Goal: Information Seeking & Learning: Compare options

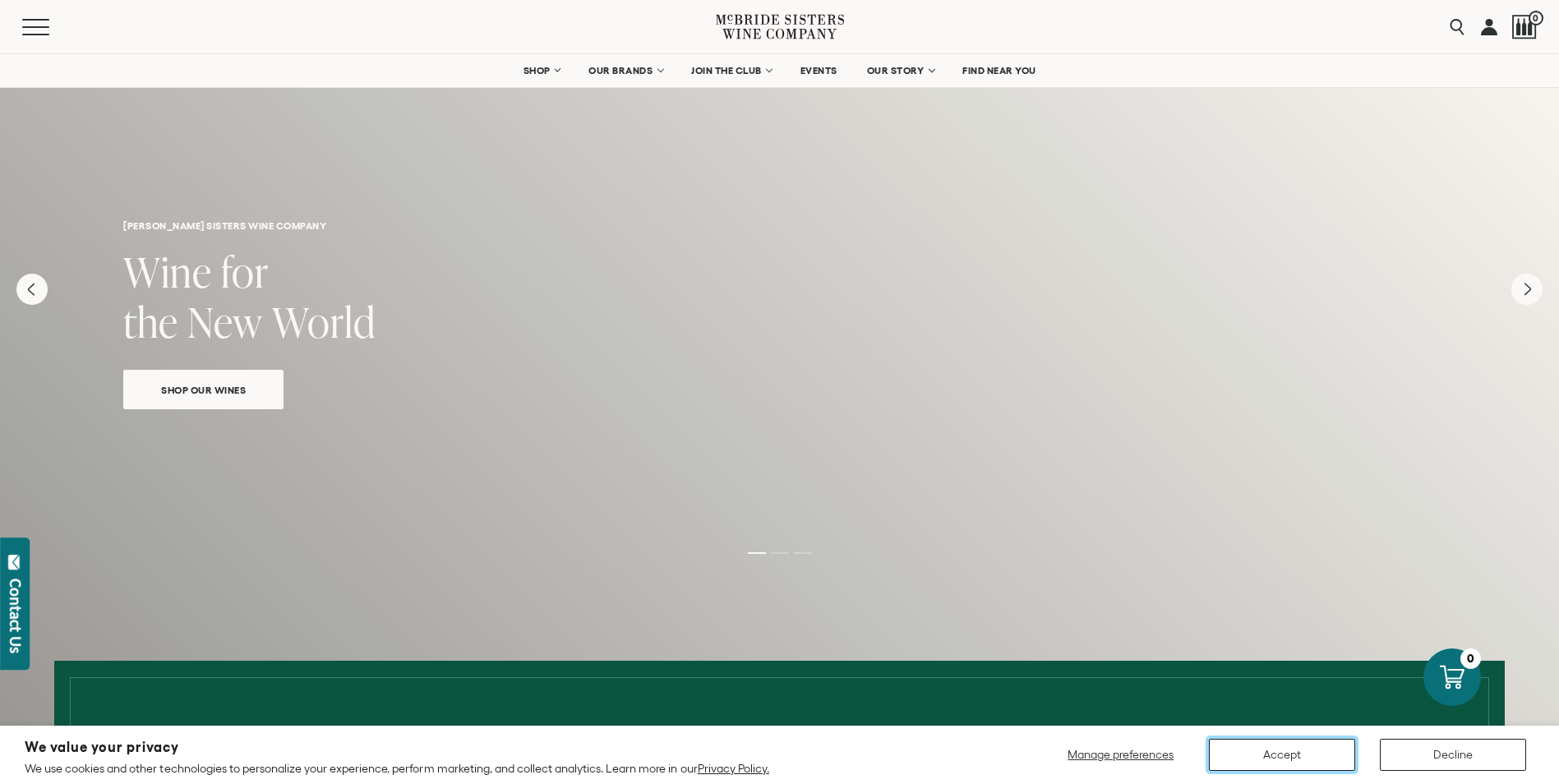
click at [1295, 765] on button "Accept" at bounding box center [1282, 755] width 147 height 32
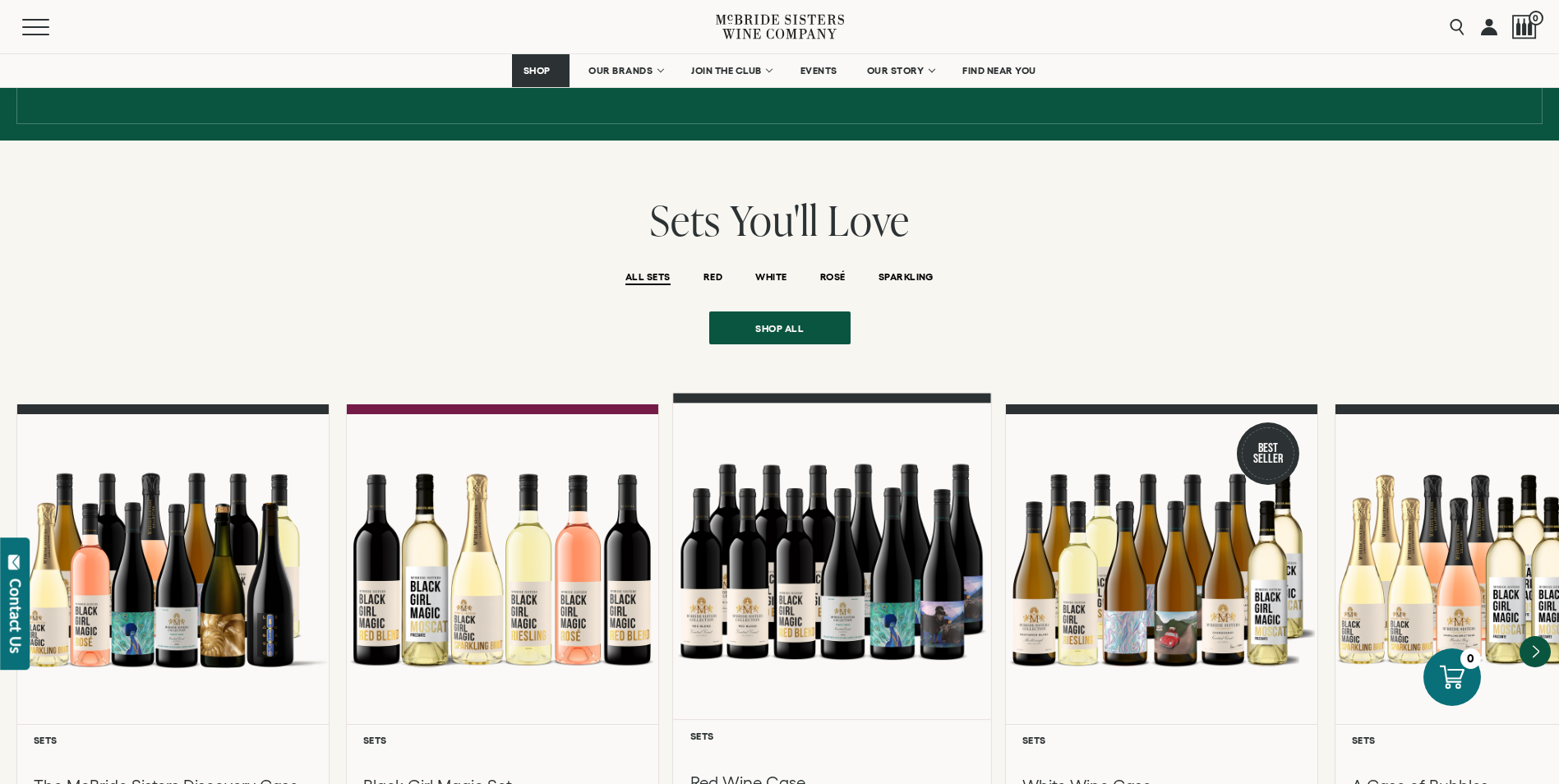
scroll to position [1397, 0]
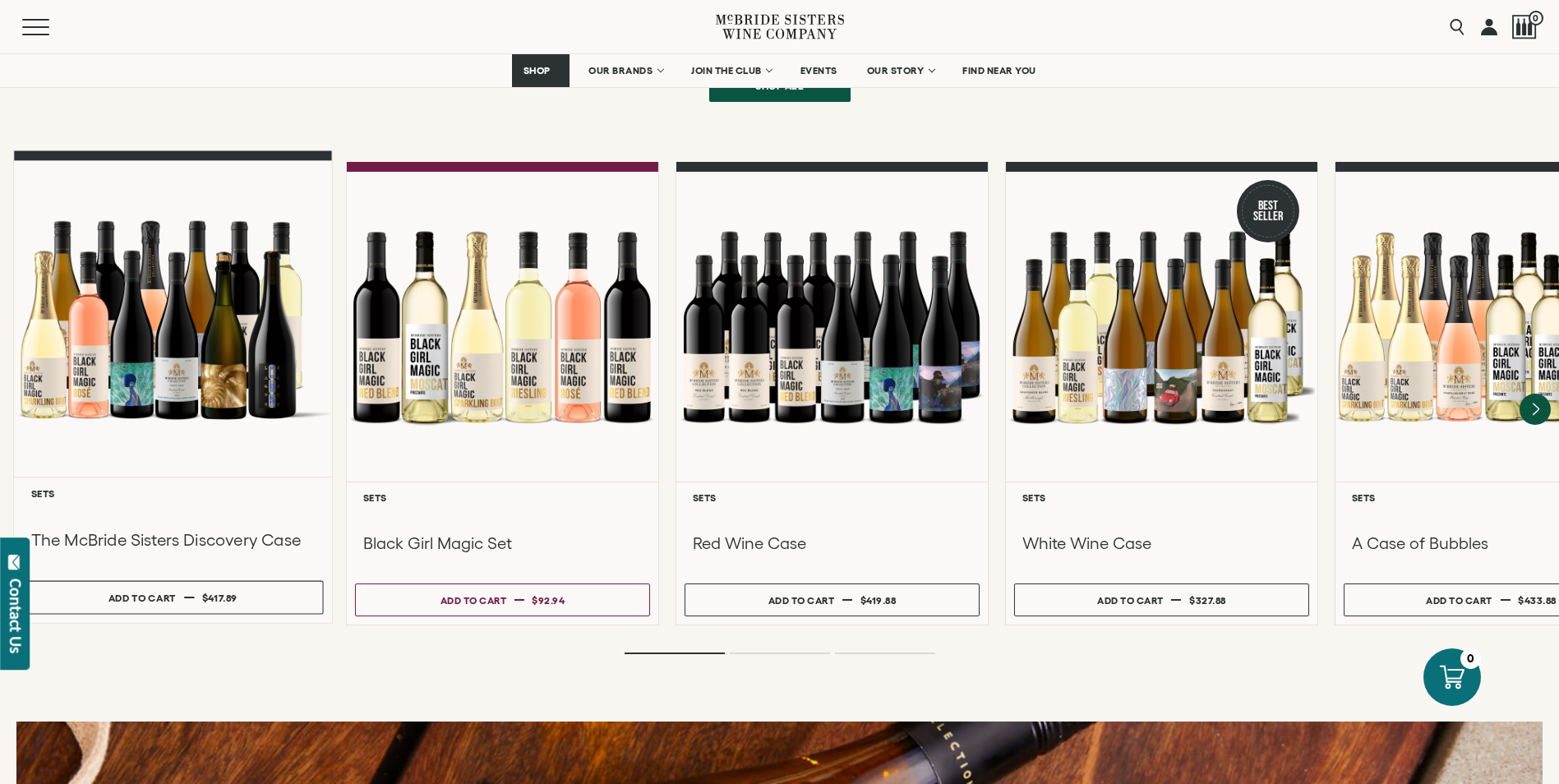
click at [191, 330] on div at bounding box center [173, 319] width 318 height 317
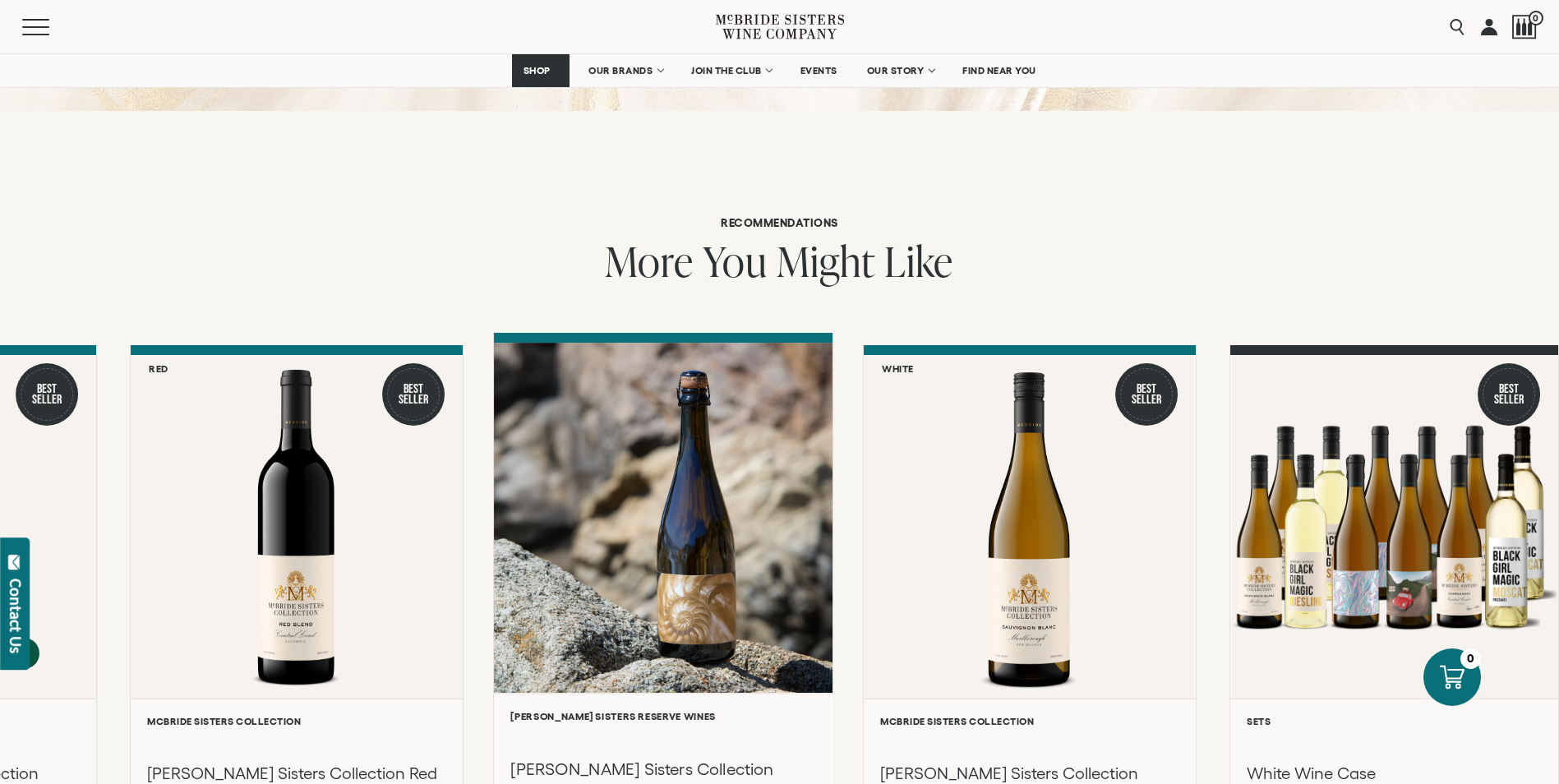
scroll to position [1397, 0]
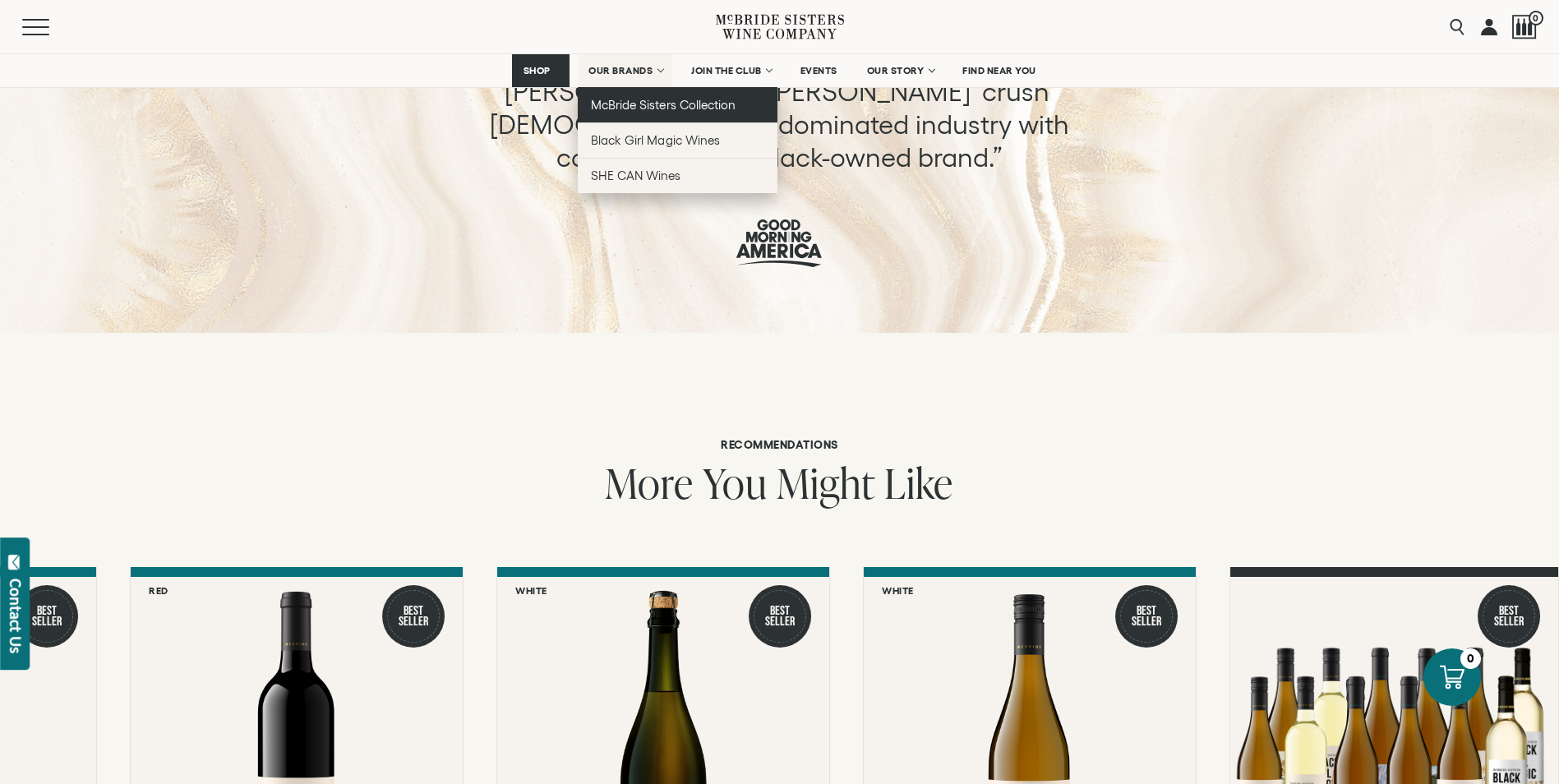
click at [645, 107] on span "McBride Sisters Collection" at bounding box center [663, 105] width 145 height 14
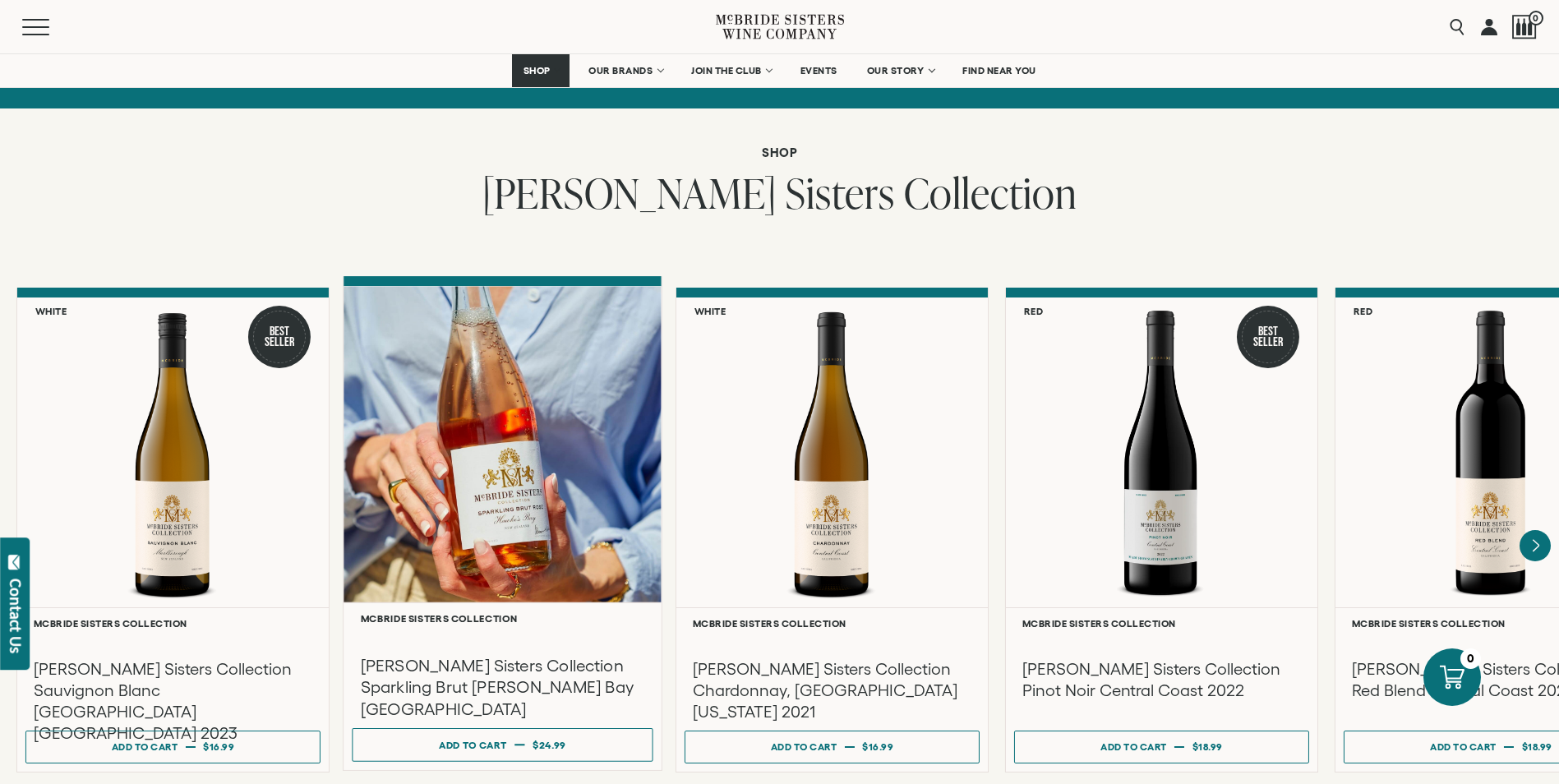
scroll to position [1315, 0]
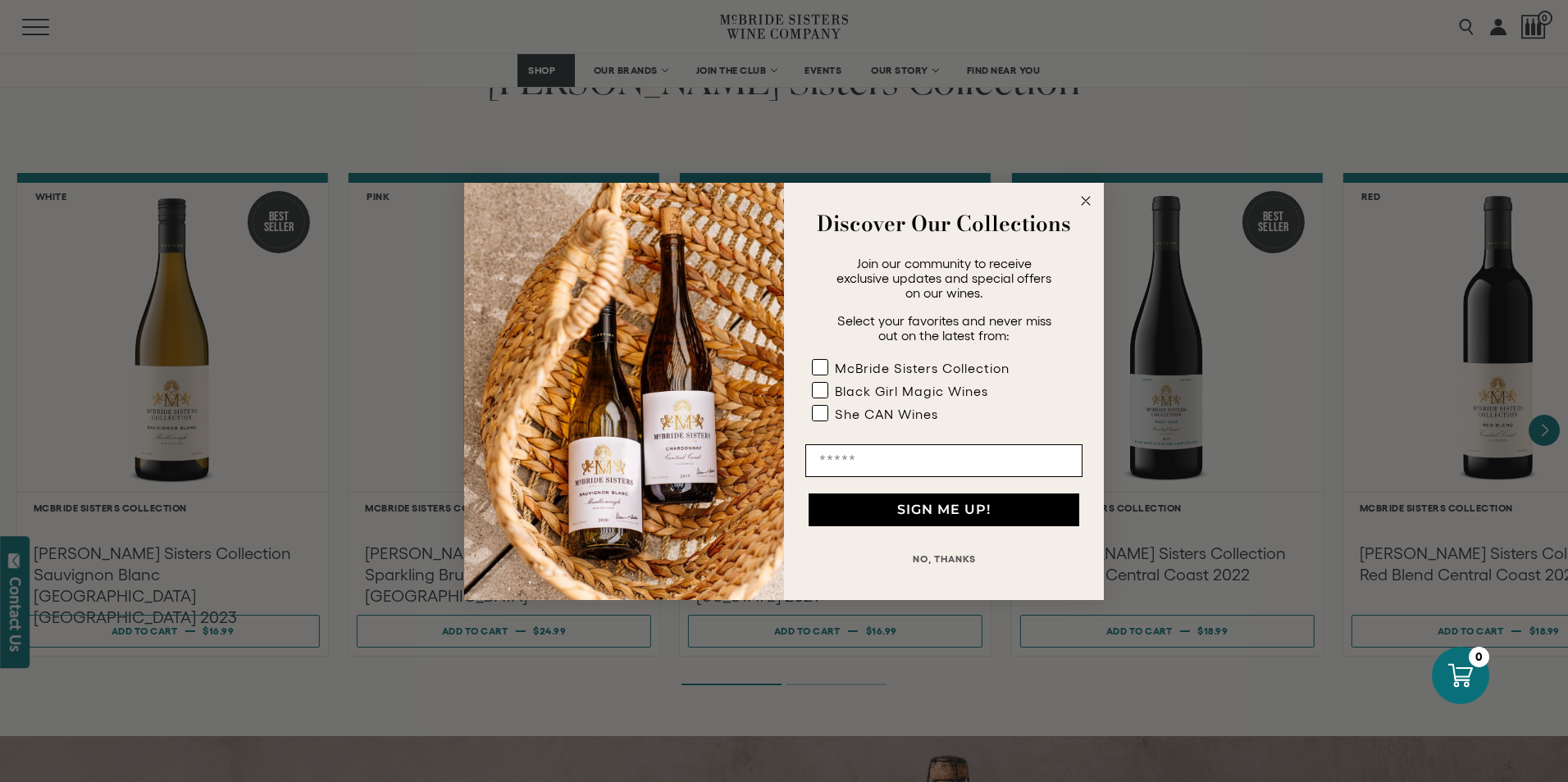
click at [1090, 196] on icon "Close dialog" at bounding box center [1086, 201] width 8 height 8
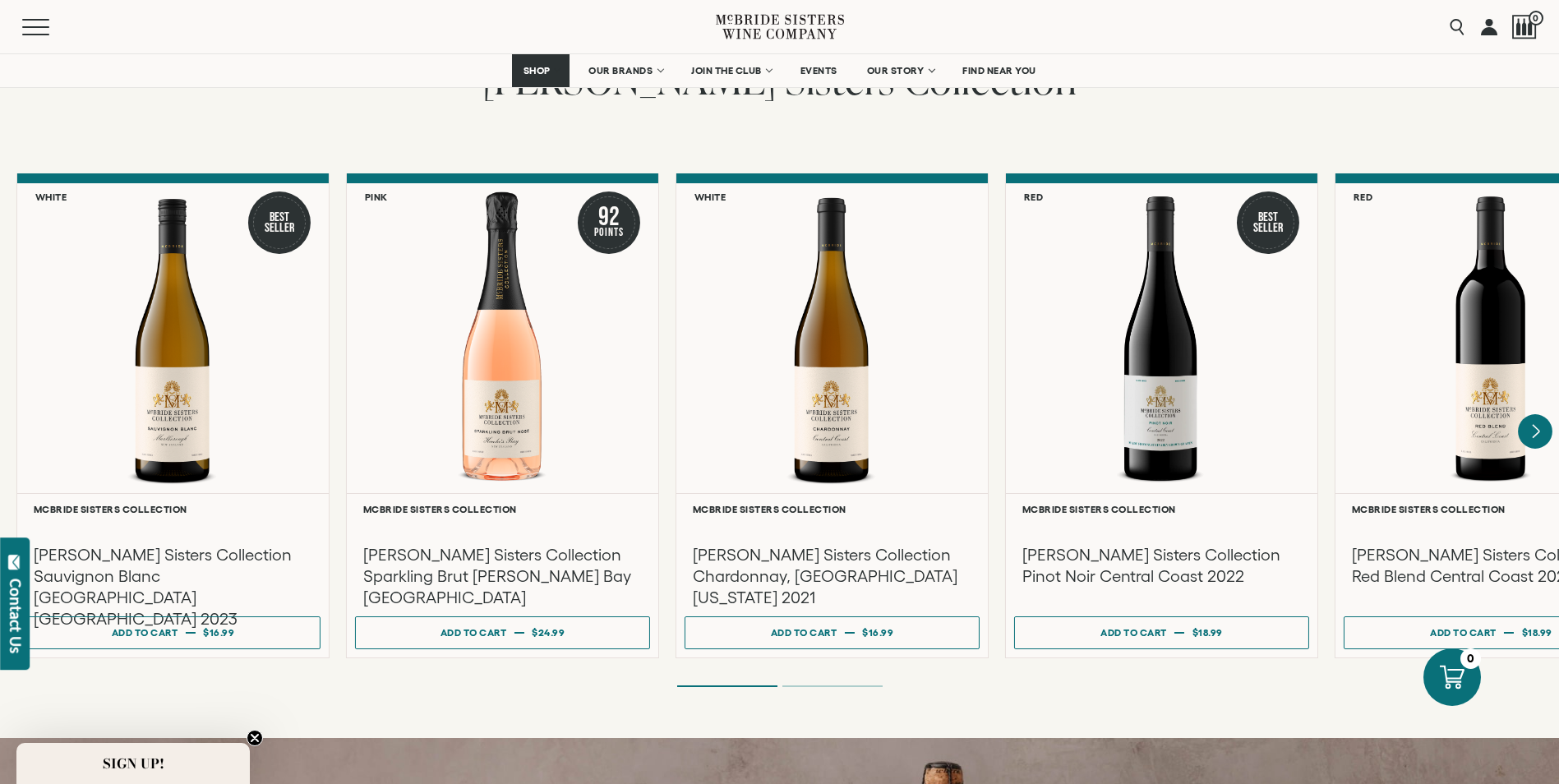
click at [1539, 414] on icon "Next" at bounding box center [1535, 431] width 34 height 34
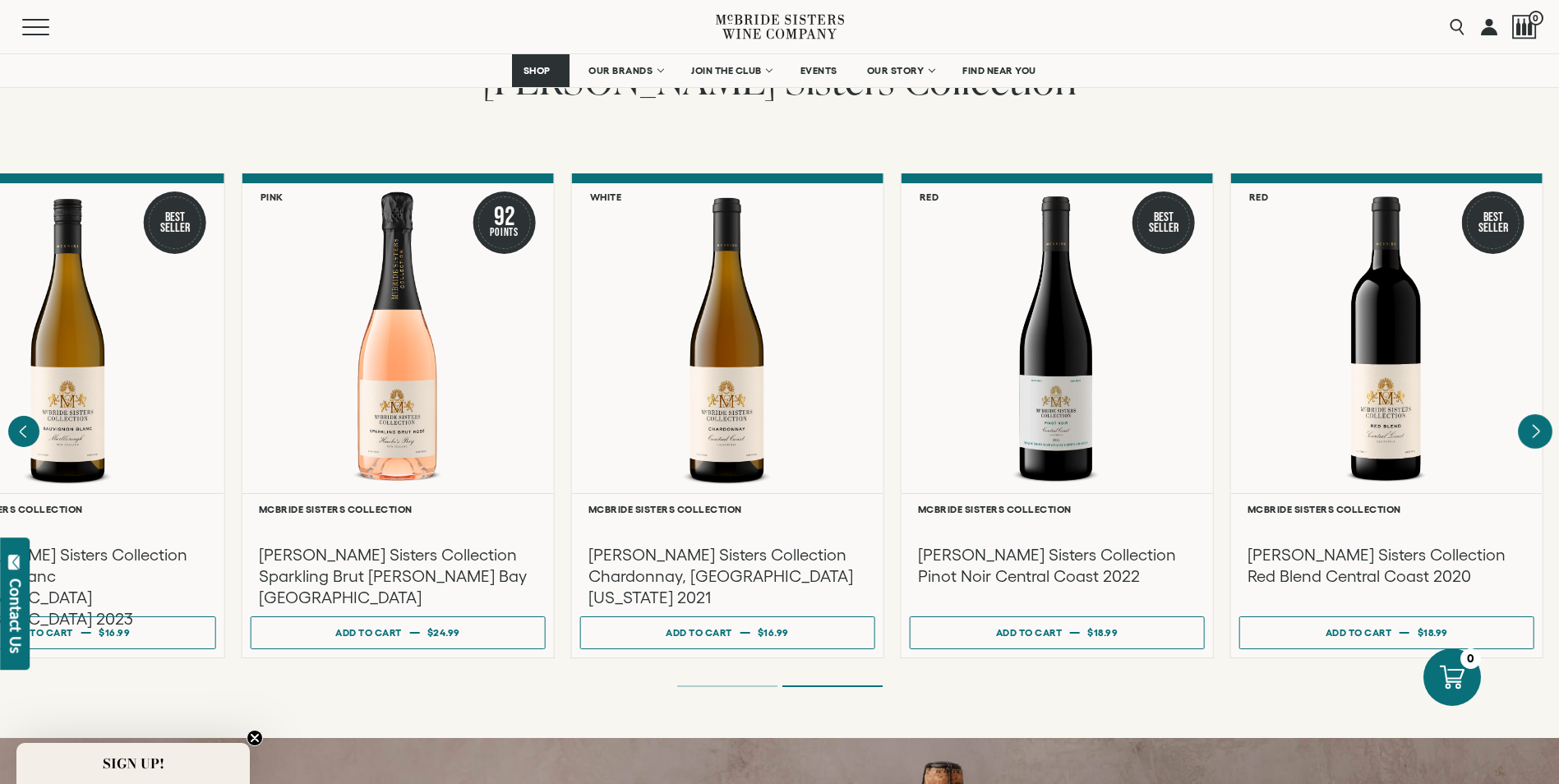
click at [0, 0] on div at bounding box center [0, 0] width 0 height 0
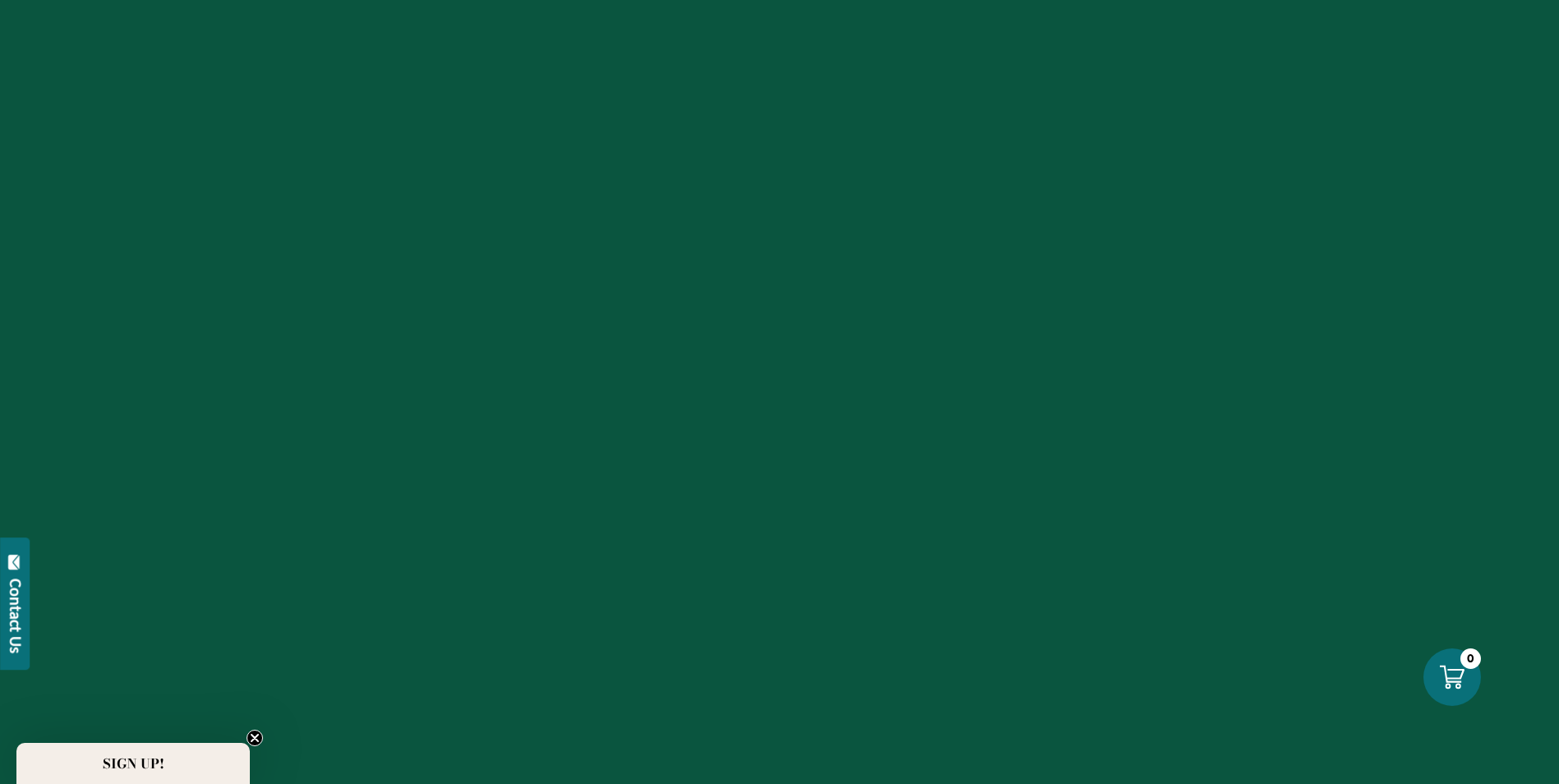
scroll to position [1315, 0]
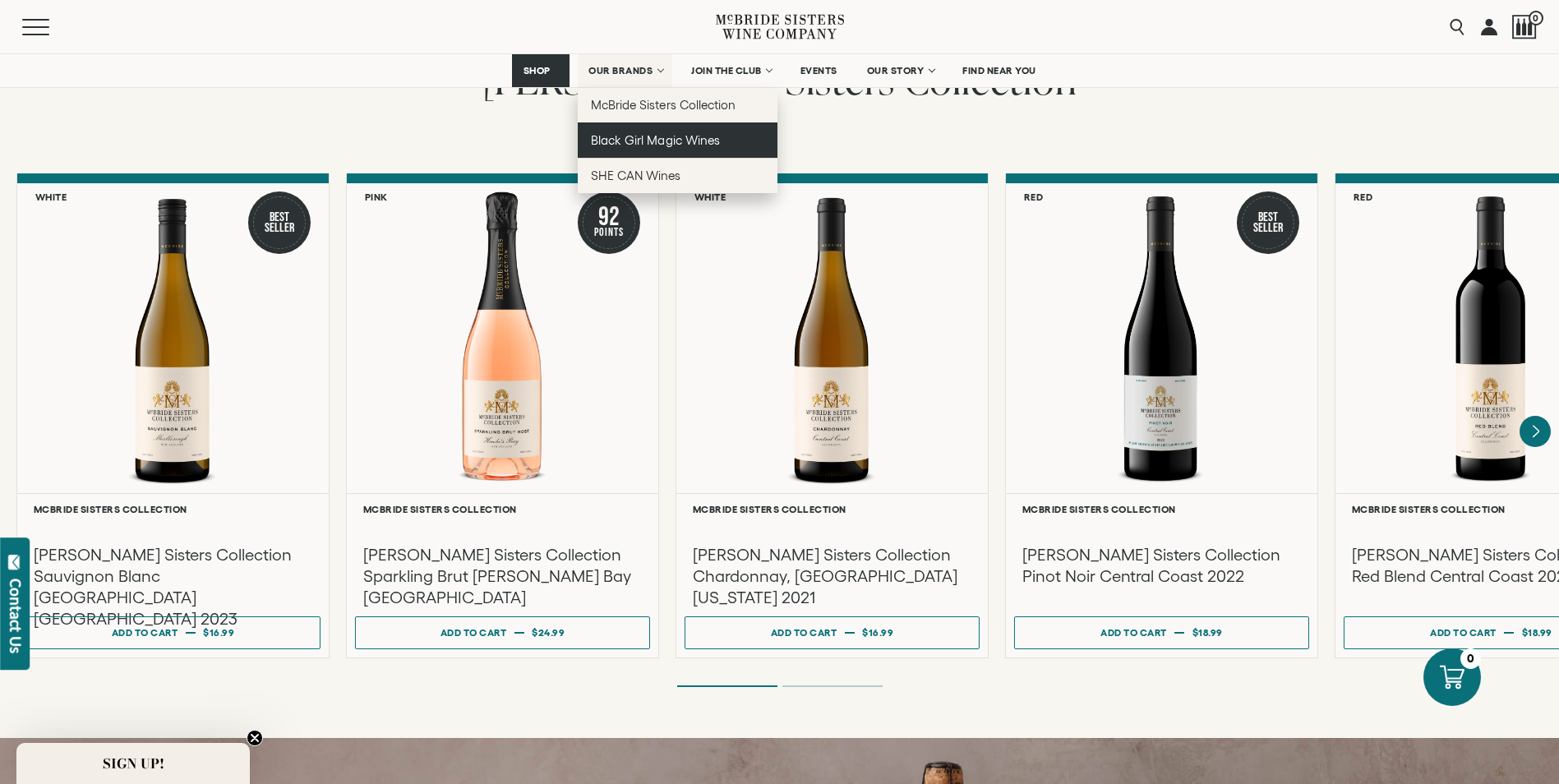
click at [660, 133] on span "Black Girl Magic Wines" at bounding box center [654, 140] width 128 height 14
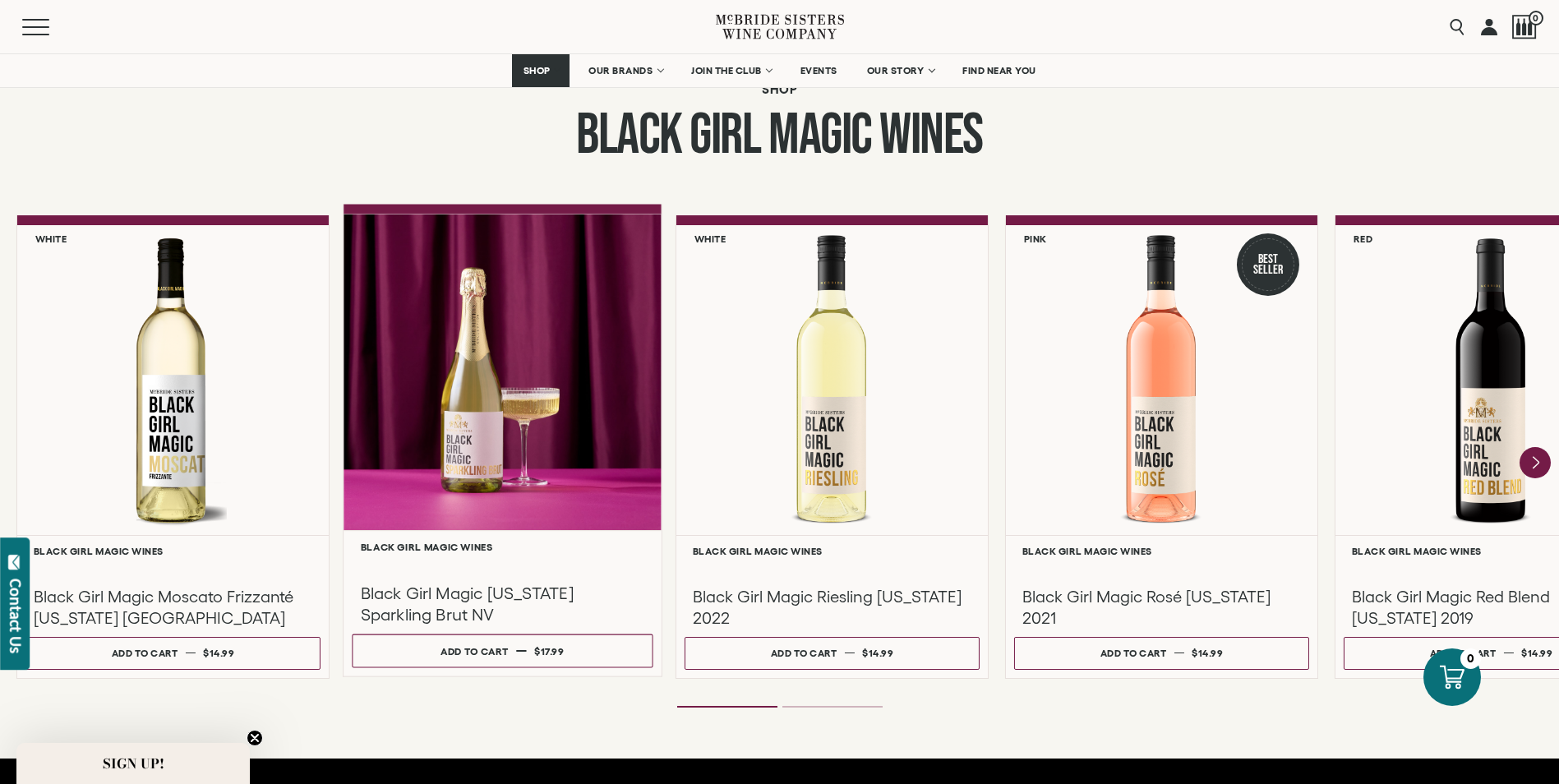
scroll to position [1315, 0]
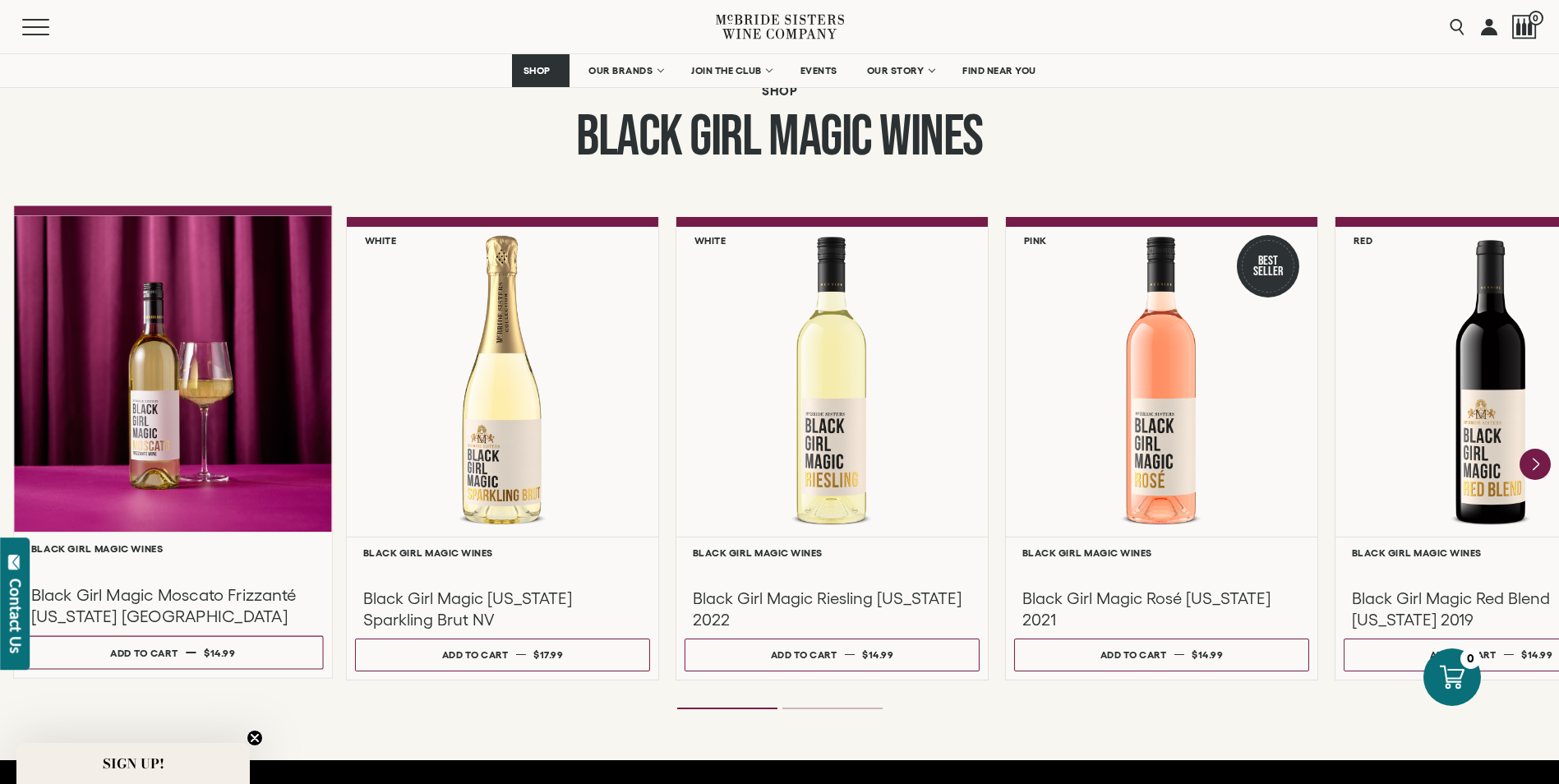
click at [185, 440] on div at bounding box center [173, 374] width 318 height 317
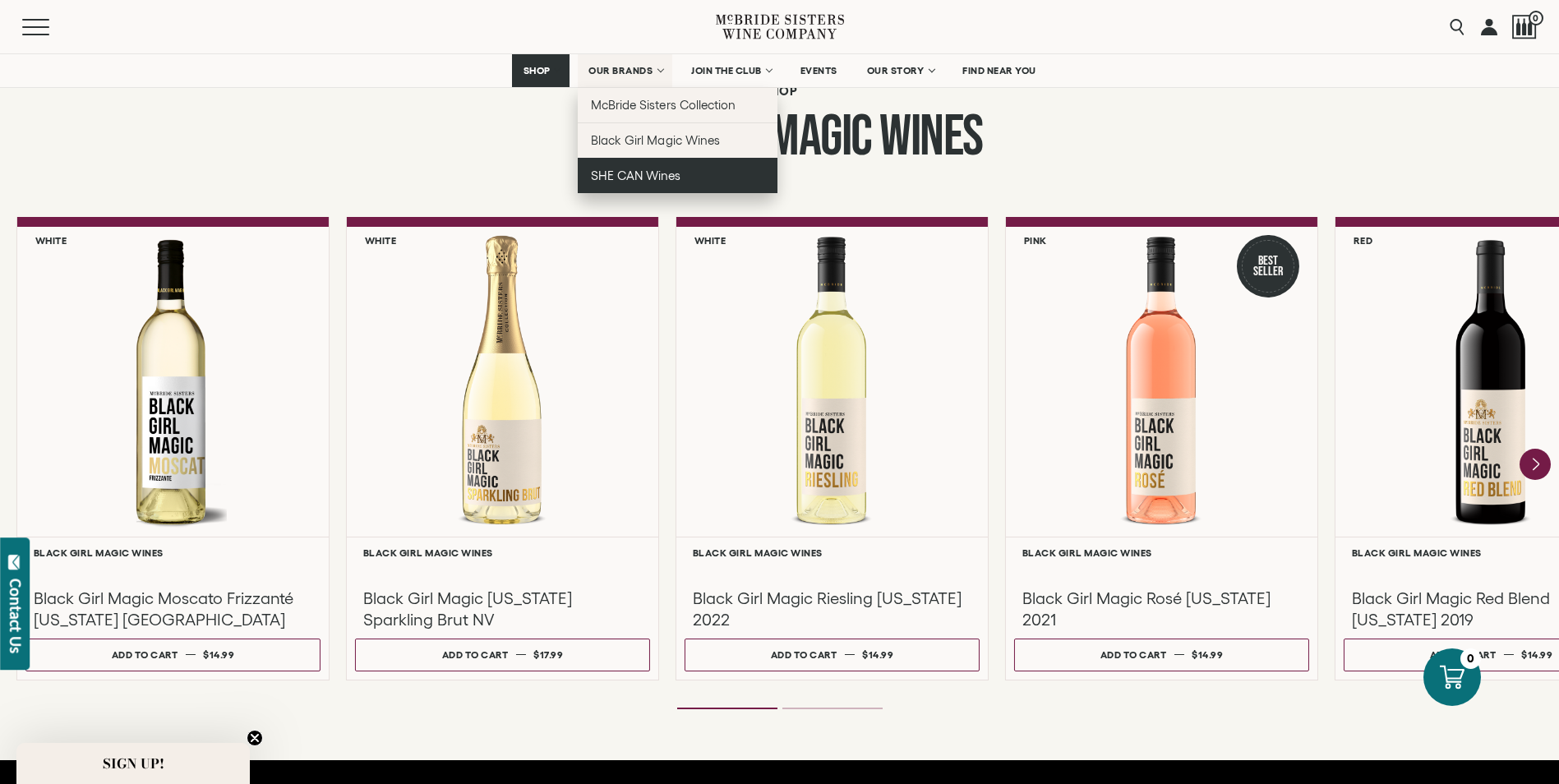
click at [648, 171] on span "SHE CAN Wines" at bounding box center [635, 175] width 90 height 14
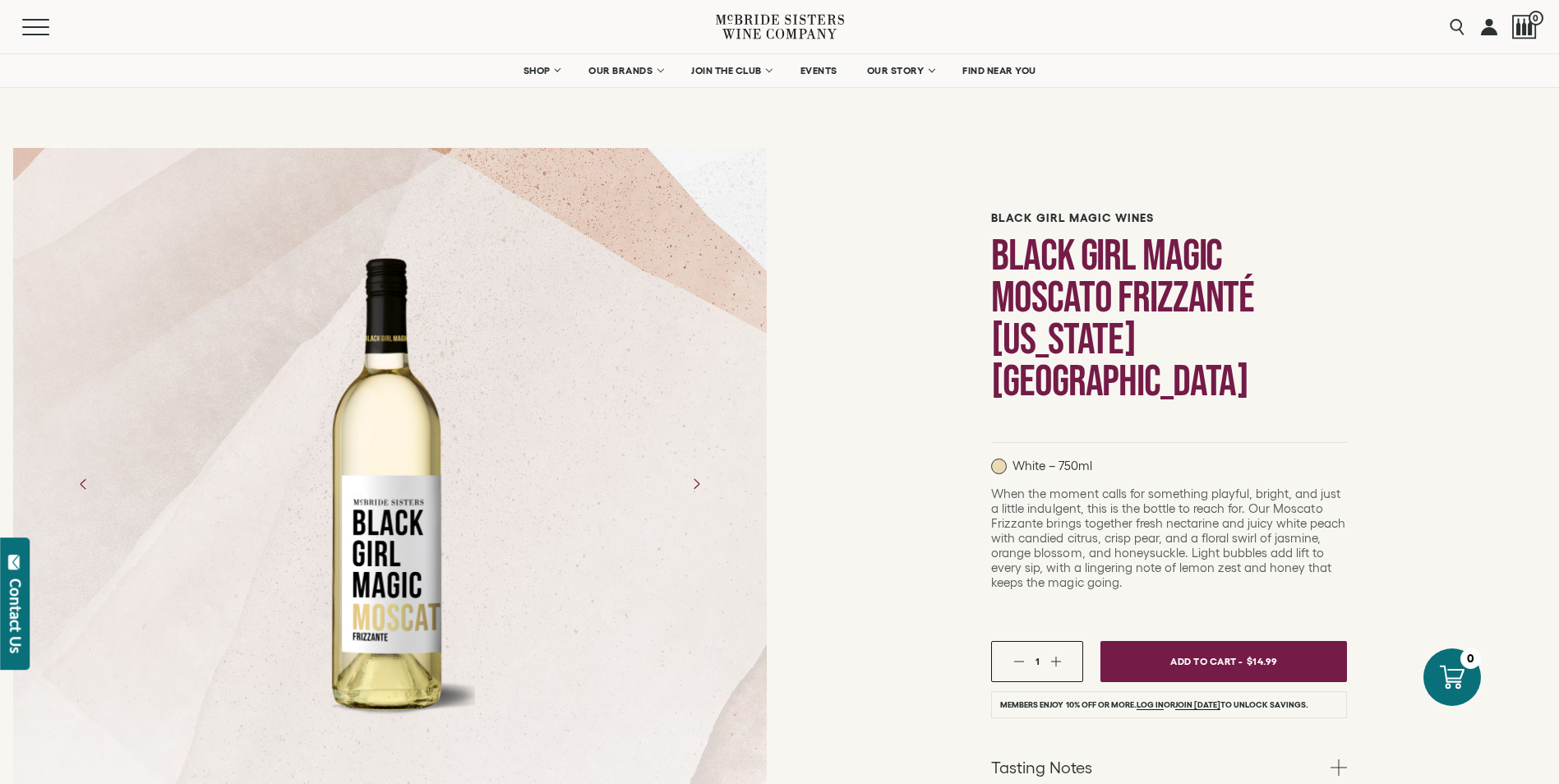
click at [411, 601] on div at bounding box center [390, 484] width 170 height 493
click at [420, 618] on div at bounding box center [390, 484] width 170 height 493
click at [411, 611] on div at bounding box center [390, 484] width 170 height 493
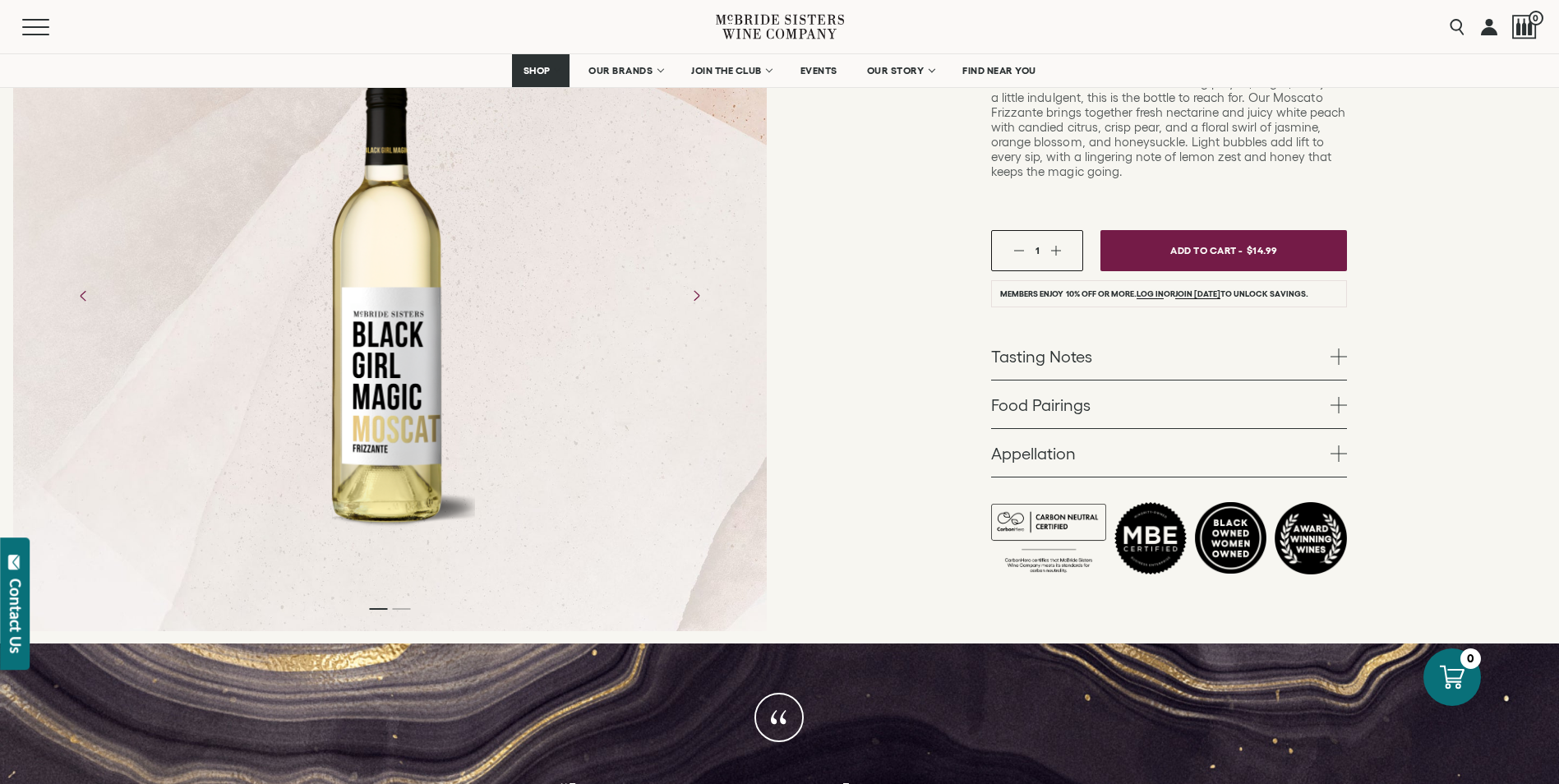
scroll to position [82, 0]
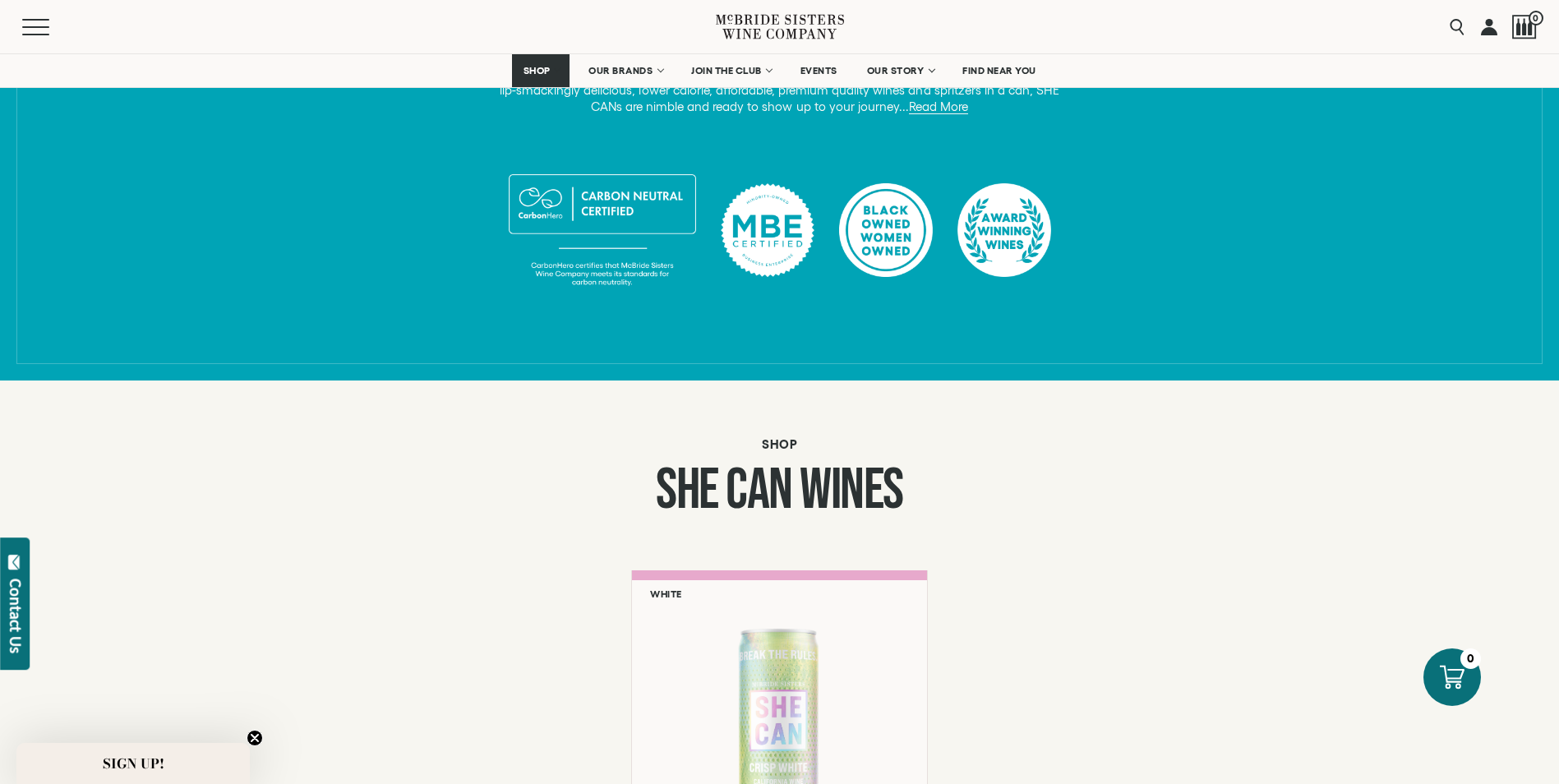
scroll to position [1233, 0]
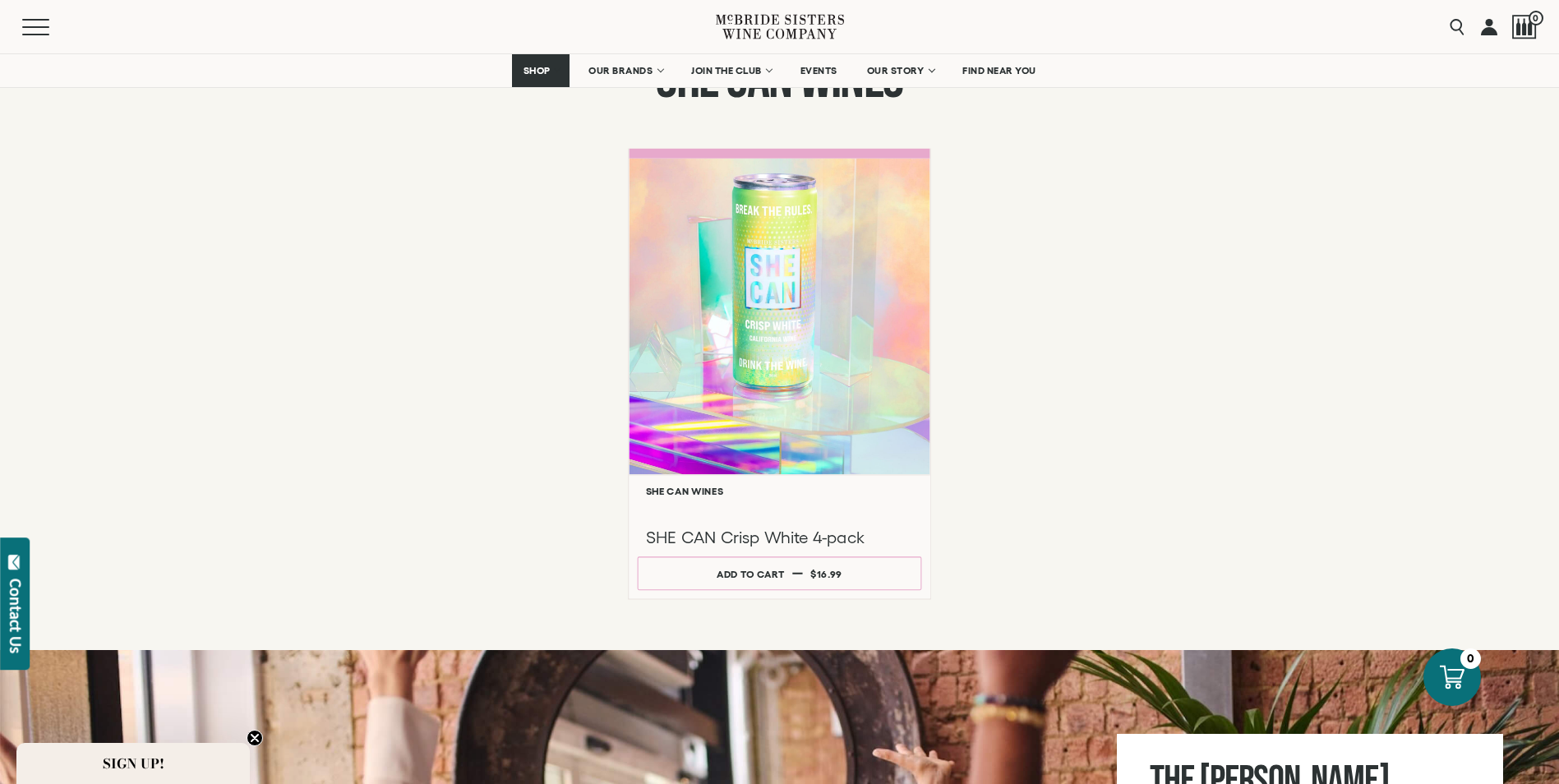
drag, startPoint x: 772, startPoint y: 309, endPoint x: 763, endPoint y: 304, distance: 10.3
click at [771, 309] on div at bounding box center [779, 316] width 301 height 317
click at [761, 300] on div at bounding box center [779, 316] width 301 height 317
